Goal: Information Seeking & Learning: Learn about a topic

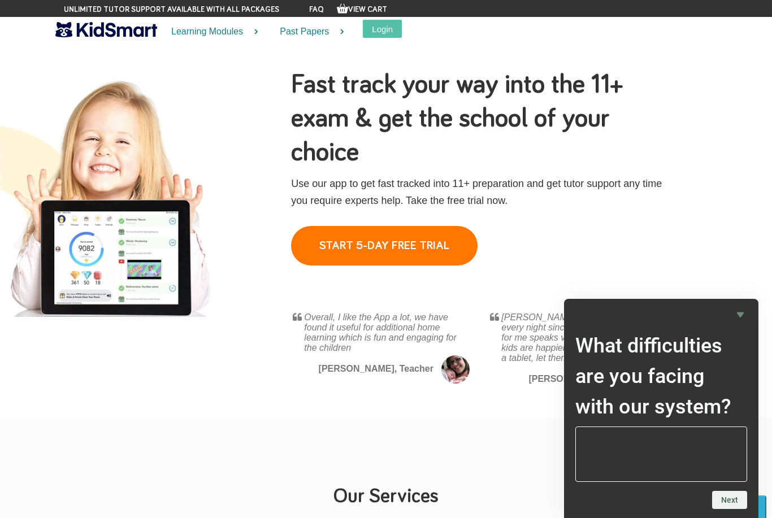
click at [403, 243] on link "START 5-DAY FREE TRIAL" at bounding box center [384, 246] width 187 height 40
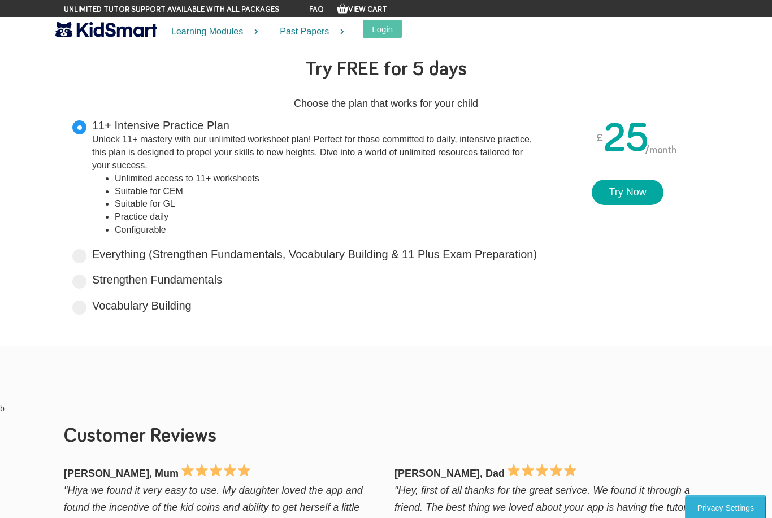
click at [82, 256] on span at bounding box center [79, 256] width 14 height 14
click at [537, 256] on input "Everything (Strengthen Fundamentals, Vocabulary Building & 11 Plus Exam Prepara…" at bounding box center [540, 252] width 7 height 7
radio input "true"
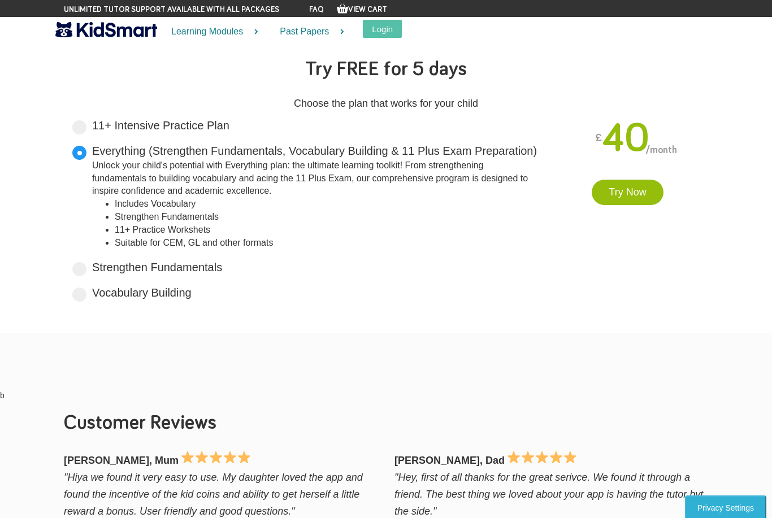
click at [80, 292] on span at bounding box center [79, 295] width 14 height 14
click at [192, 292] on input "Vocabulary Building Boost your vocabulary and unlock the power of words with ou…" at bounding box center [195, 290] width 7 height 7
radio input "true"
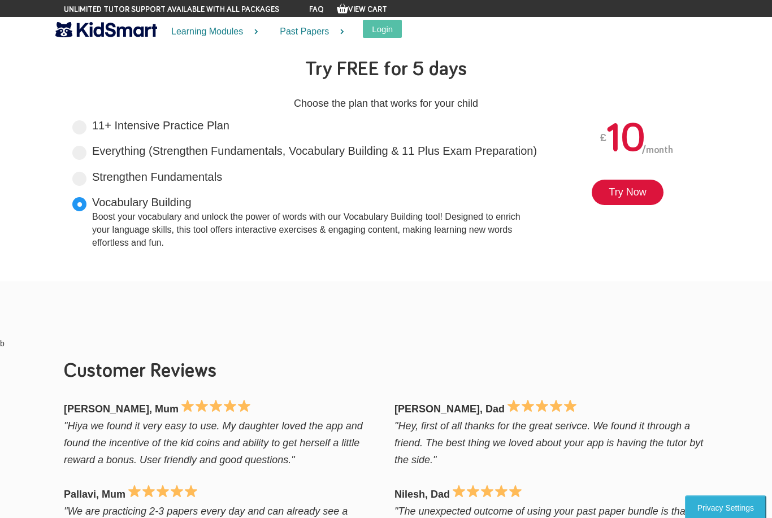
click at [81, 180] on span at bounding box center [79, 179] width 14 height 14
click at [222, 179] on input "Strengthen Fundamentals Tailored for primary years, it lays a solid foundation …" at bounding box center [225, 174] width 7 height 7
radio input "true"
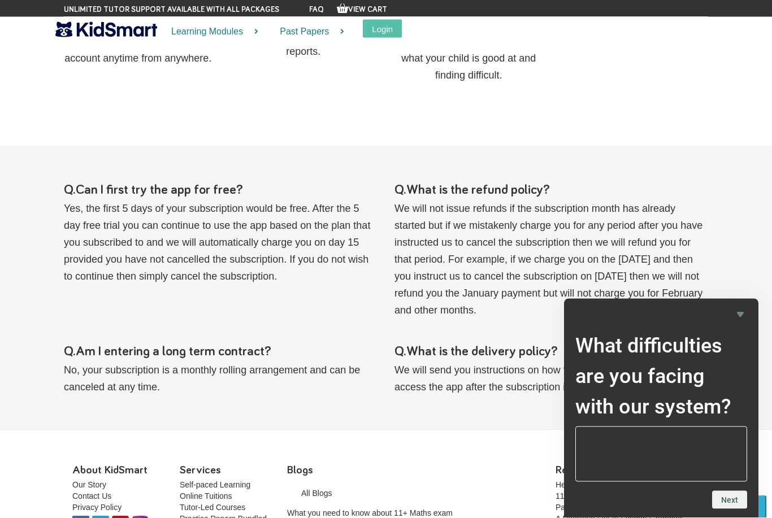
scroll to position [1175, 0]
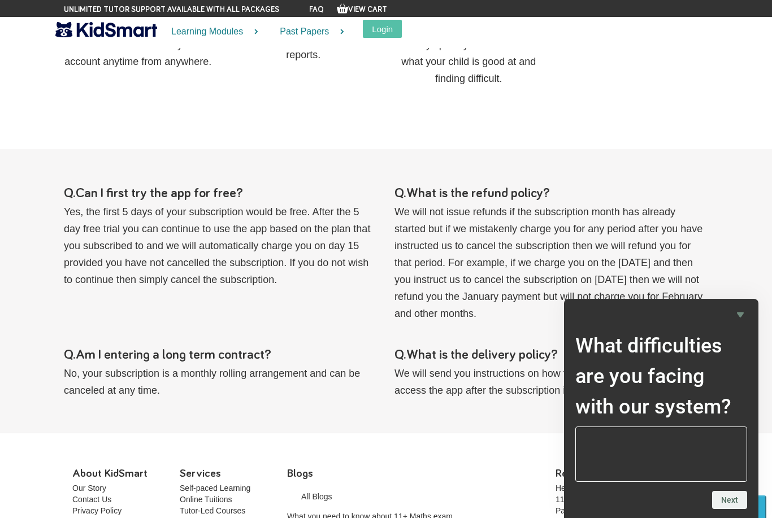
click at [741, 311] on icon "Hide survey" at bounding box center [741, 315] width 14 height 14
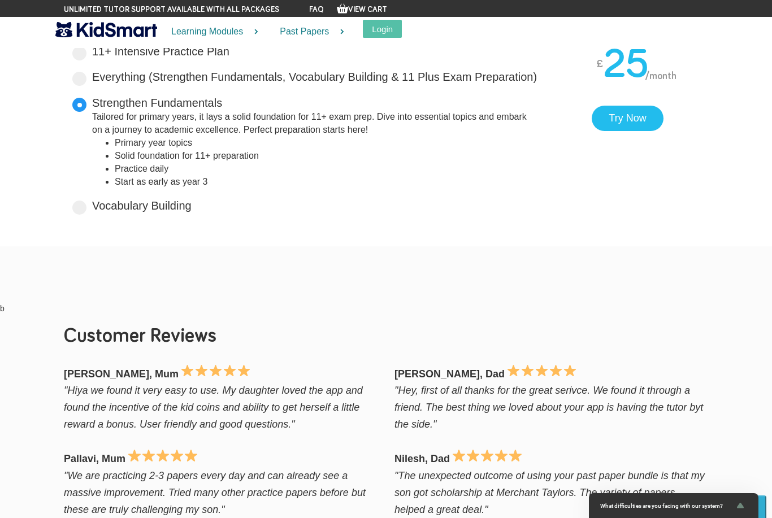
scroll to position [0, 0]
